Goal: Task Accomplishment & Management: Manage account settings

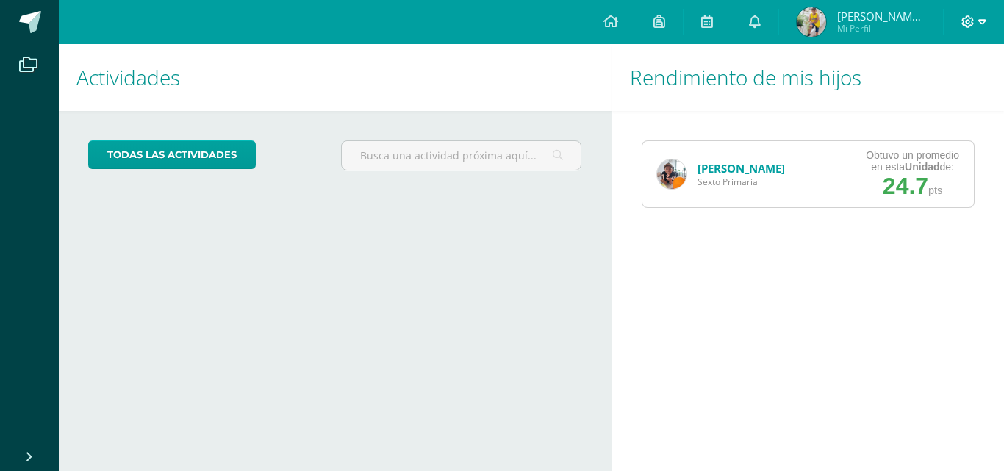
click at [975, 18] on span at bounding box center [973, 22] width 25 height 16
click at [941, 96] on span "Cerrar sesión" at bounding box center [936, 100] width 66 height 14
